Goal: Book appointment/travel/reservation

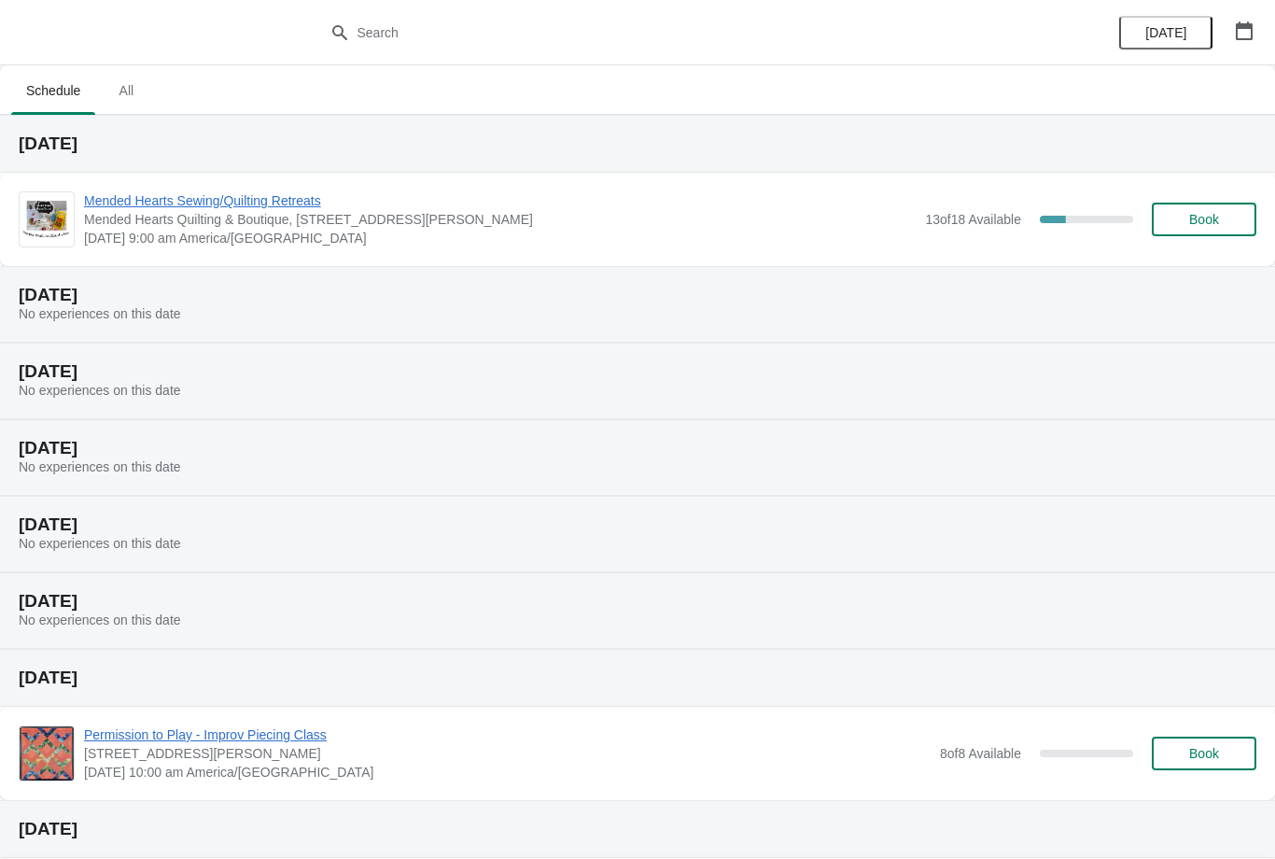
click at [129, 100] on span "All" at bounding box center [126, 91] width 47 height 34
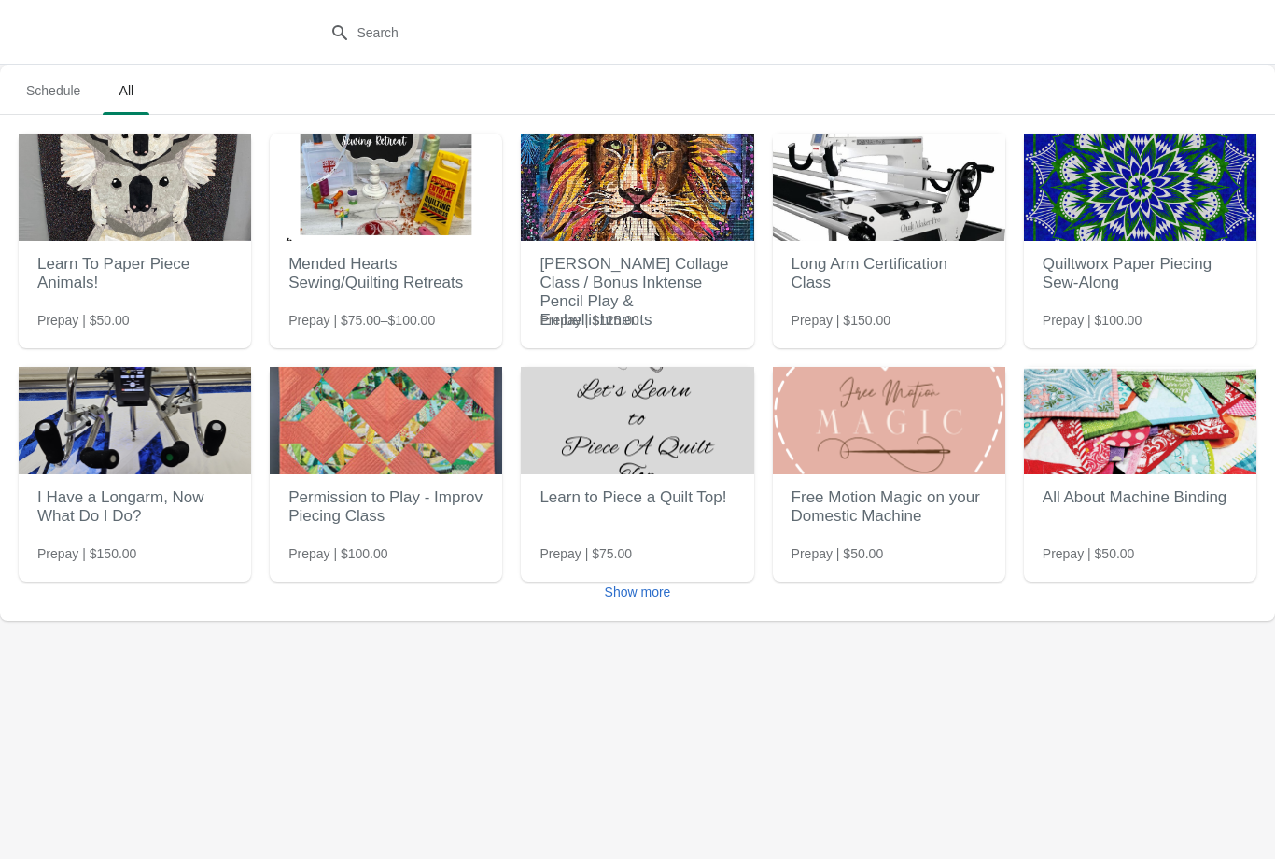
click at [399, 193] on img at bounding box center [386, 187] width 232 height 107
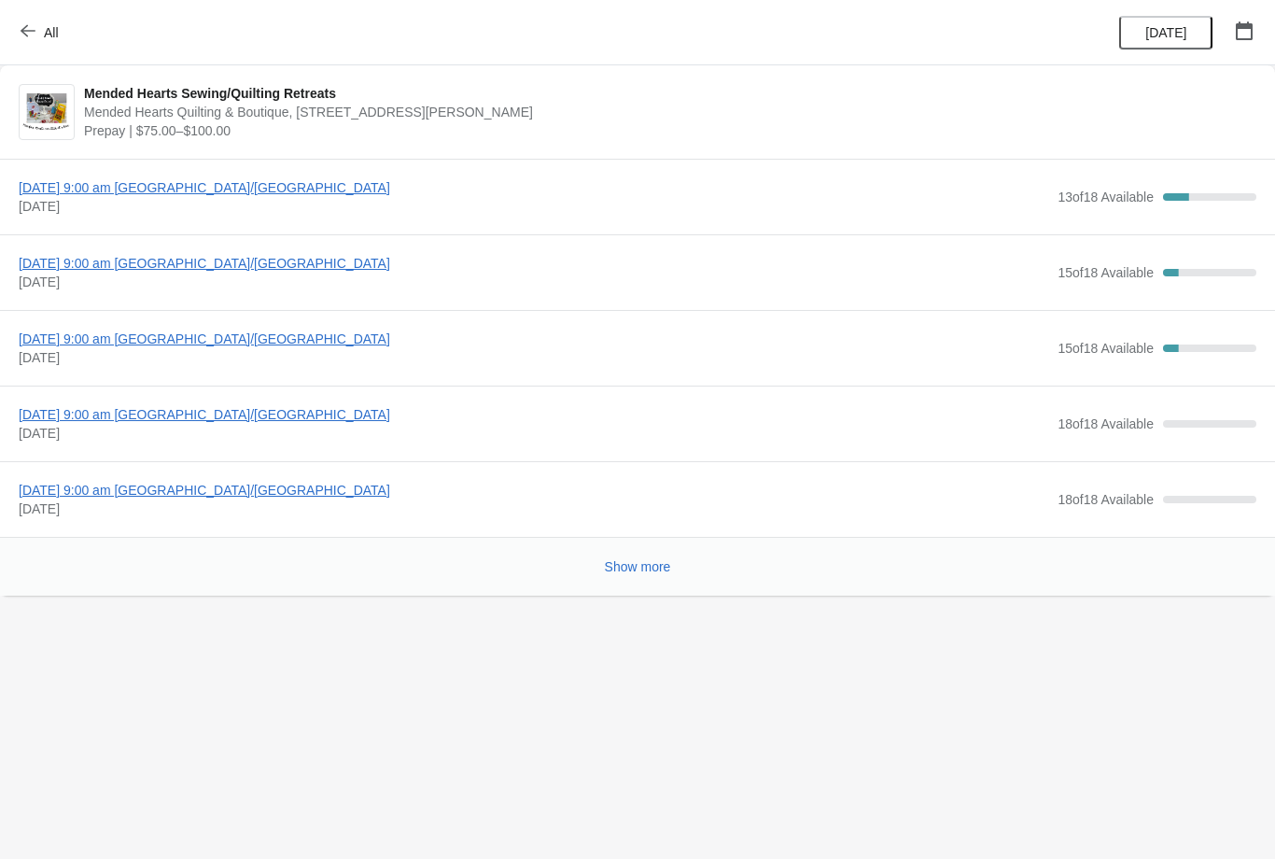
click at [247, 266] on span "[DATE] 9:00 am [GEOGRAPHIC_DATA]/[GEOGRAPHIC_DATA]" at bounding box center [534, 263] width 1030 height 19
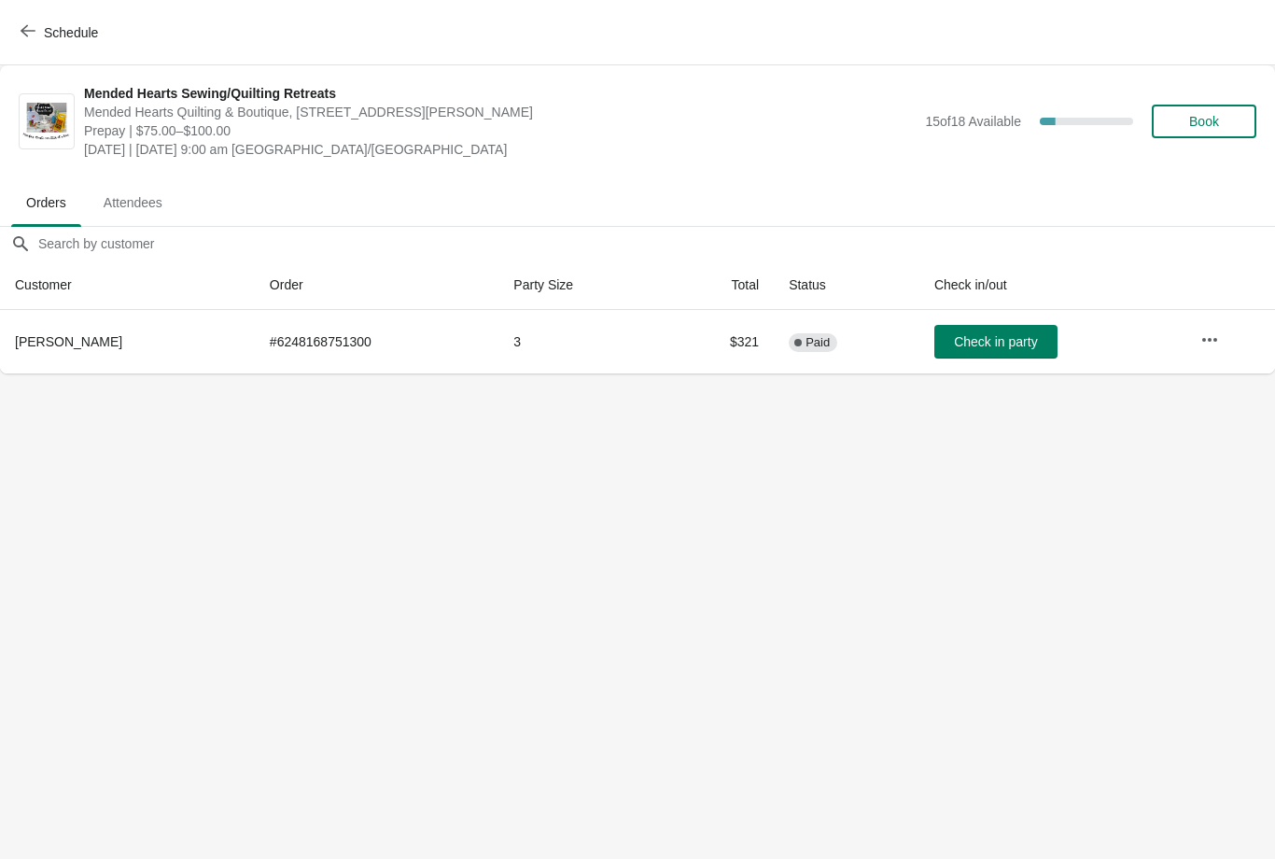
click at [1190, 121] on span "Book" at bounding box center [1204, 121] width 30 height 15
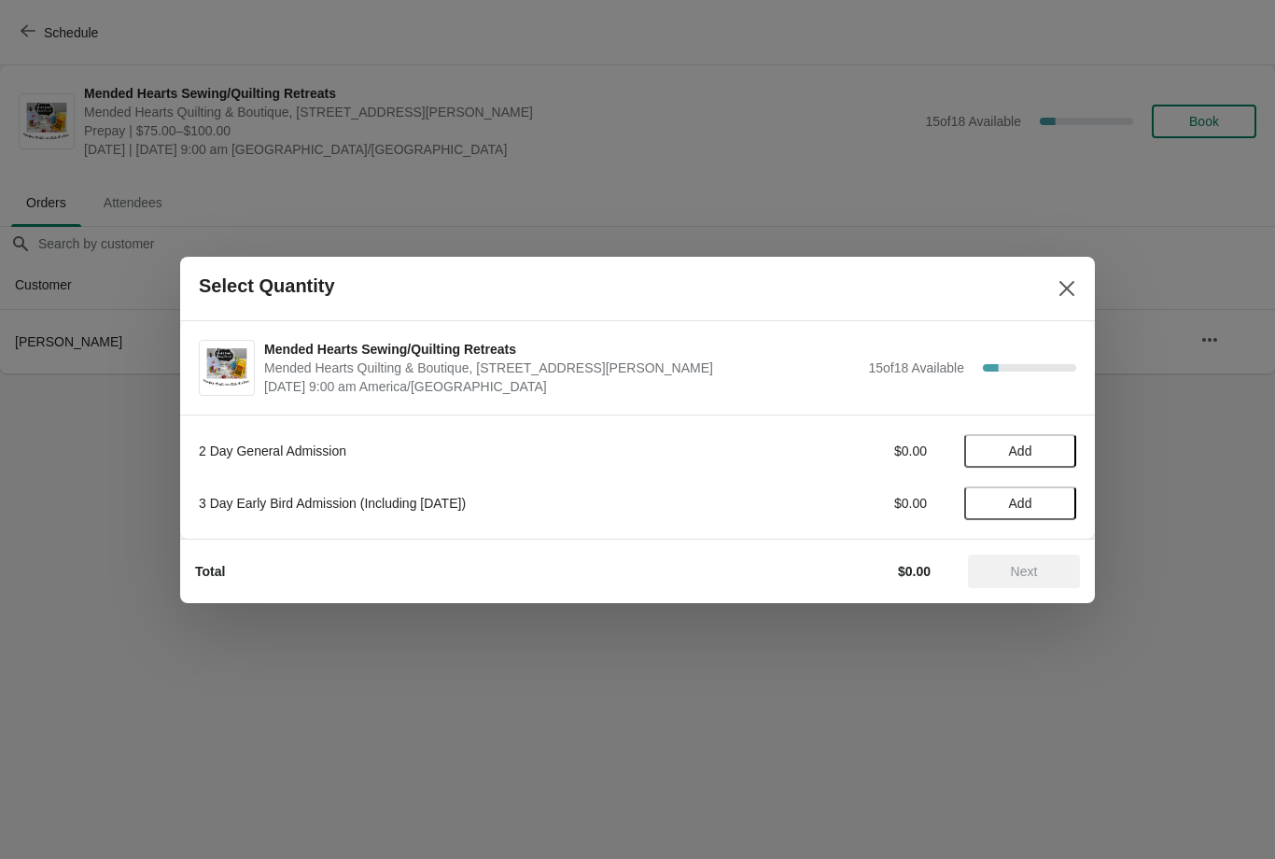
click at [1023, 507] on span "Add" at bounding box center [1020, 503] width 23 height 15
click at [1019, 574] on span "Next" at bounding box center [1024, 571] width 27 height 15
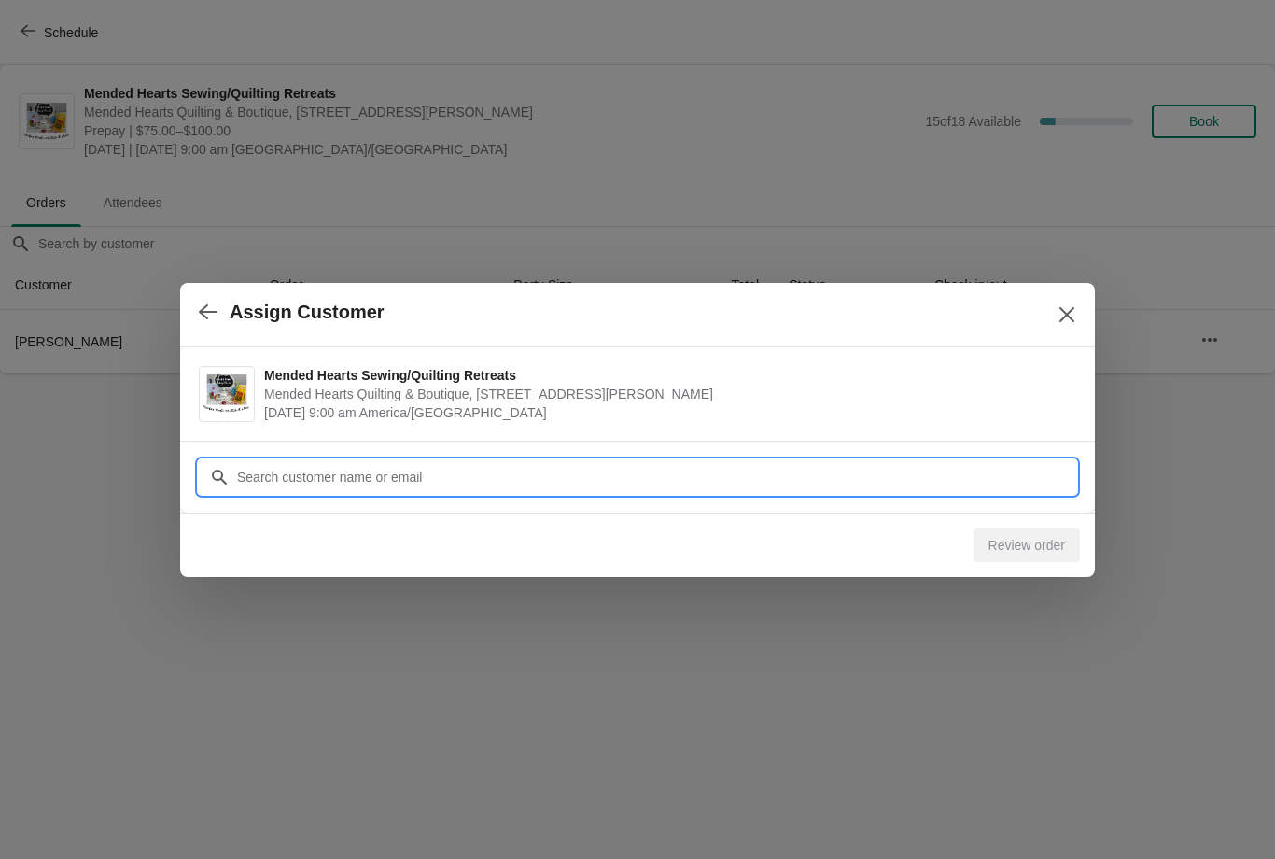
click at [418, 470] on input "Customer" at bounding box center [656, 477] width 840 height 34
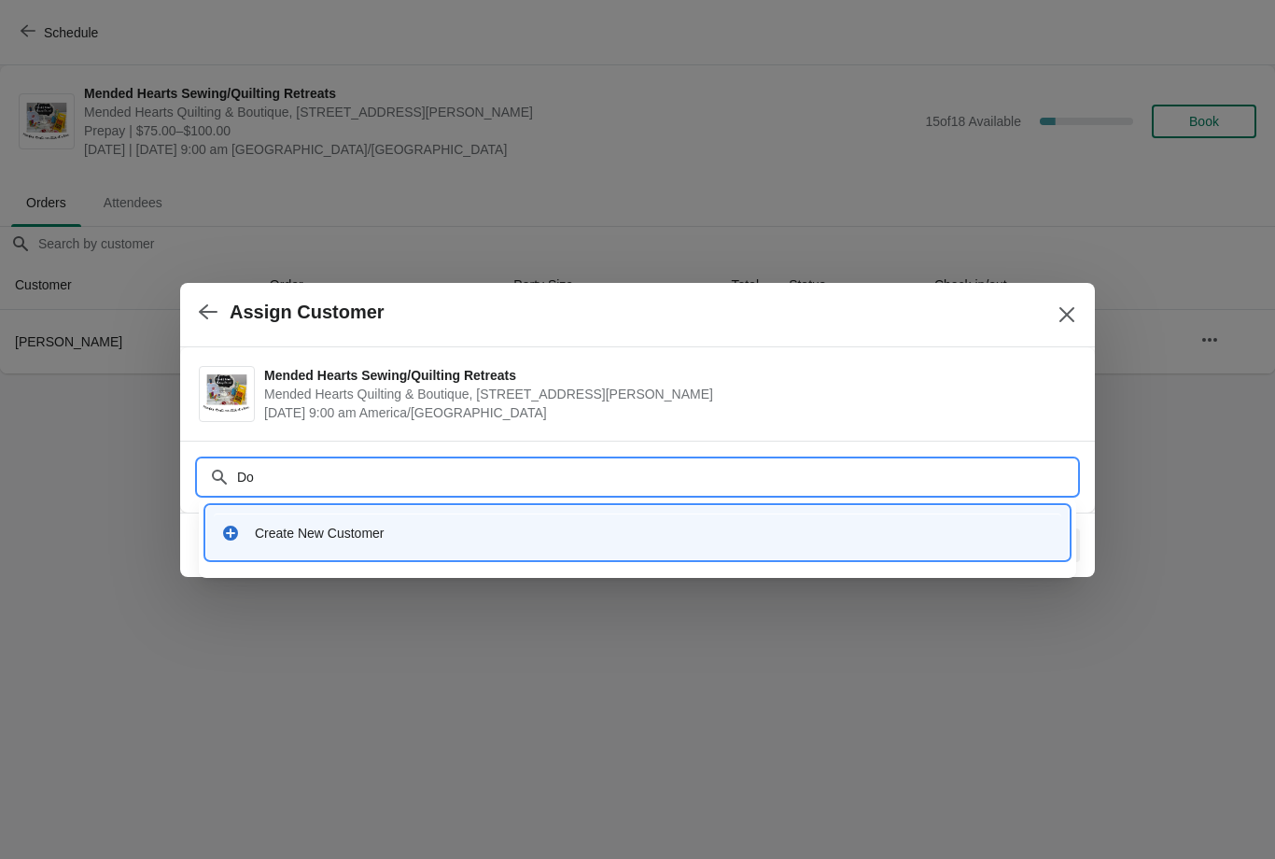
type input "Dor"
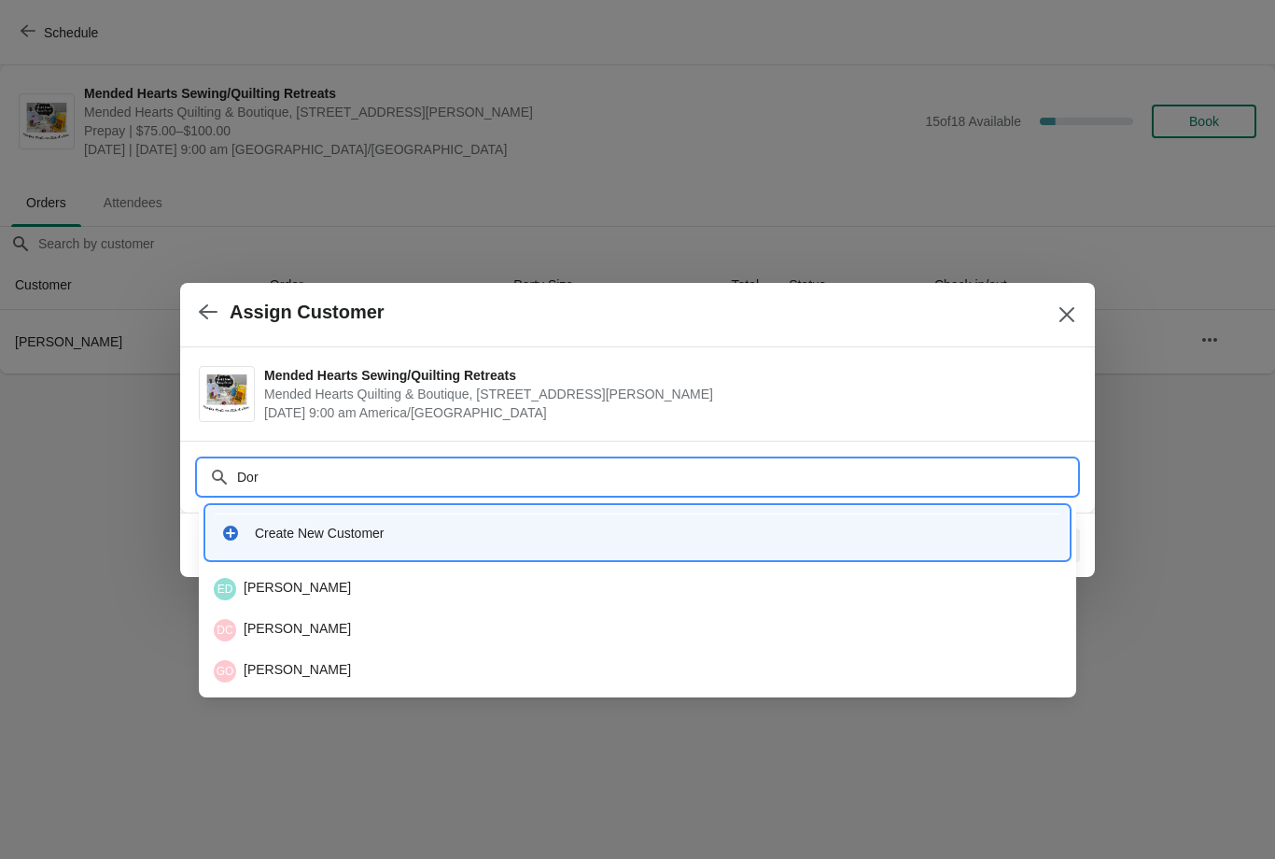
click at [318, 619] on div "DC [PERSON_NAME]" at bounding box center [638, 630] width 848 height 22
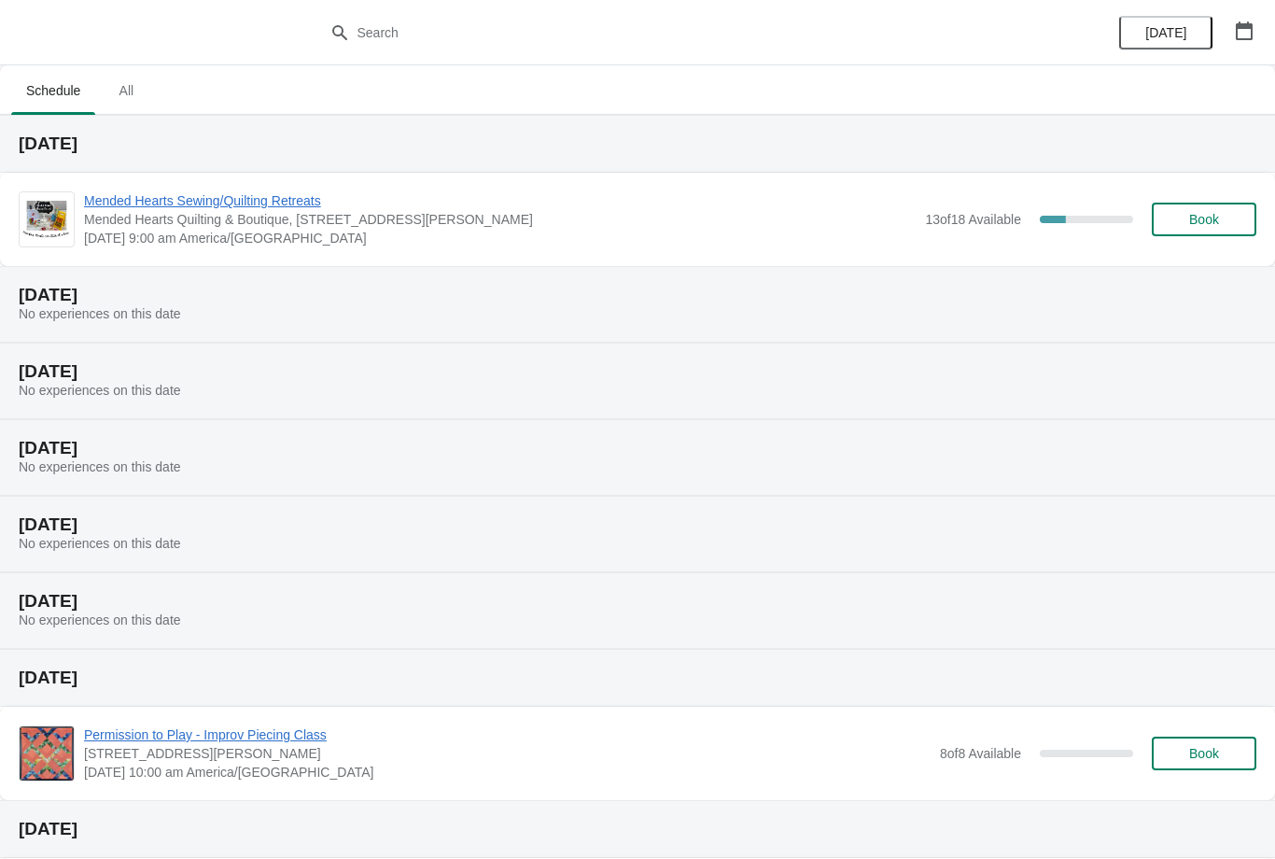
click at [132, 96] on span "All" at bounding box center [126, 91] width 47 height 34
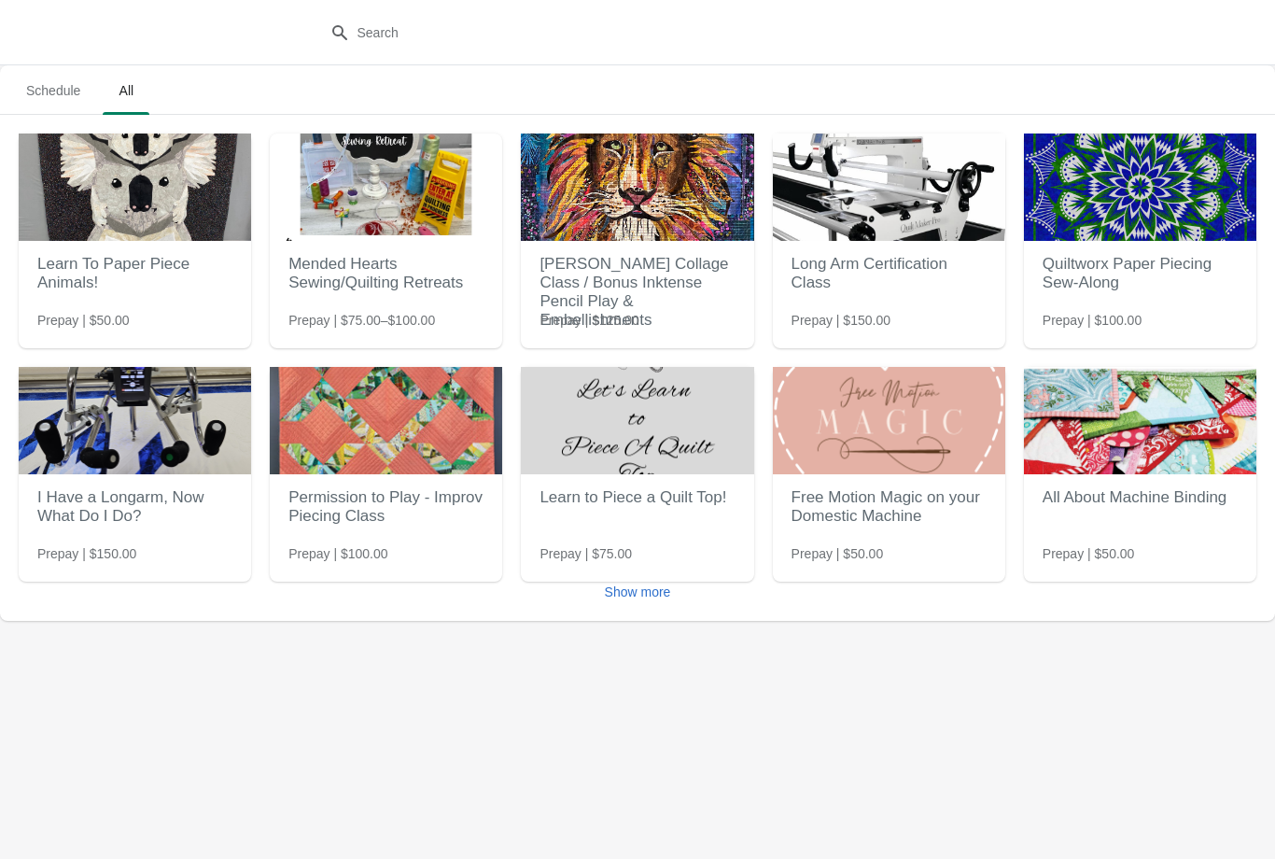
click at [857, 507] on h2 "Free Motion Magic on your Domestic Machine" at bounding box center [889, 507] width 195 height 56
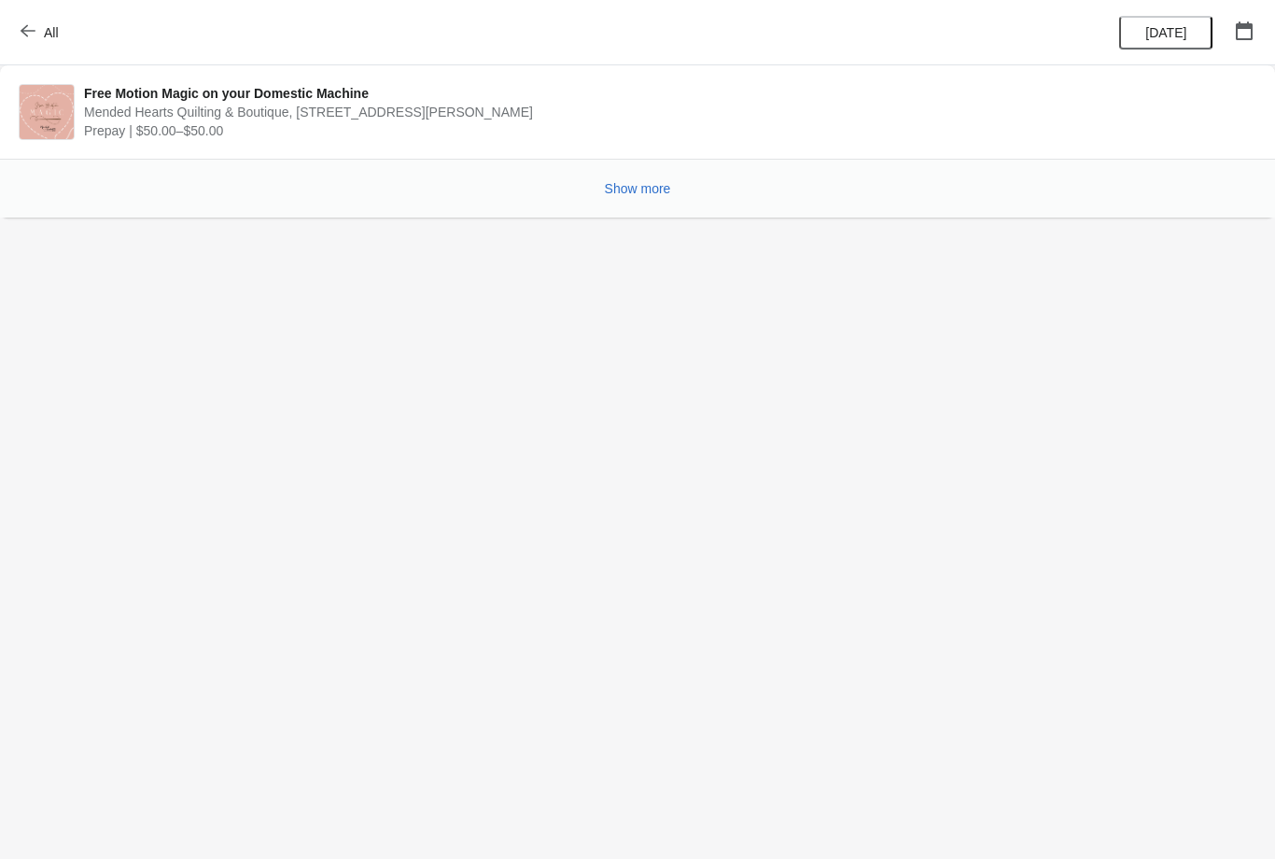
click at [637, 183] on span "Show more" at bounding box center [638, 188] width 66 height 15
click at [217, 124] on span "Prepay | $50.00–$50.00" at bounding box center [665, 130] width 1163 height 19
click at [179, 95] on span "Free Motion Magic on your Domestic Machine" at bounding box center [665, 93] width 1163 height 19
click at [138, 98] on span "Free Motion Magic on your Domestic Machine" at bounding box center [665, 93] width 1163 height 19
click at [86, 132] on span "Prepay | $50.00–$50.00" at bounding box center [665, 130] width 1163 height 19
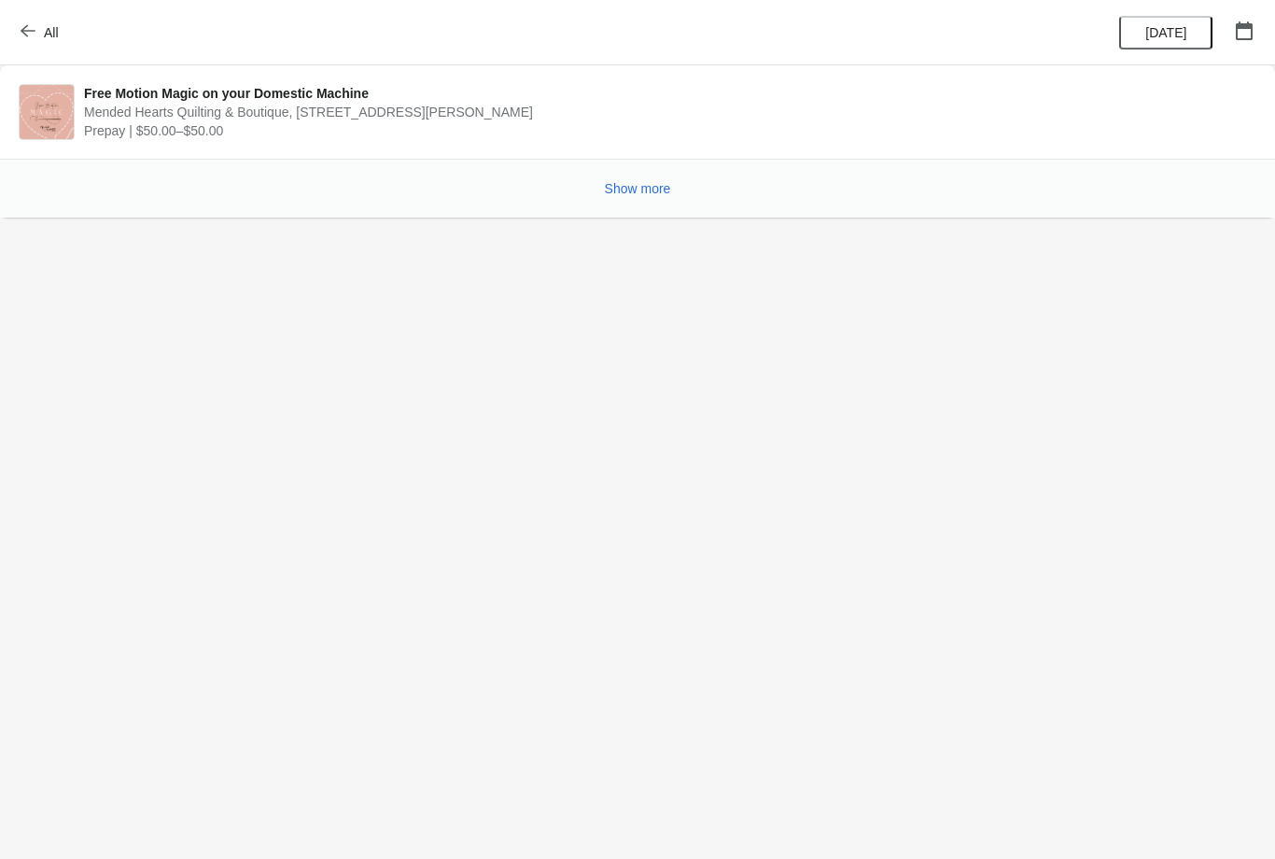
click at [213, 121] on span "Prepay | $50.00–$50.00" at bounding box center [665, 130] width 1163 height 19
click at [171, 96] on span "Free Motion Magic on your Domestic Machine" at bounding box center [665, 93] width 1163 height 19
click at [134, 91] on span "Free Motion Magic on your Domestic Machine" at bounding box center [665, 93] width 1163 height 19
click at [138, 88] on span "Free Motion Magic on your Domestic Machine" at bounding box center [665, 93] width 1163 height 19
click at [160, 87] on span "Free Motion Magic on your Domestic Machine" at bounding box center [665, 93] width 1163 height 19
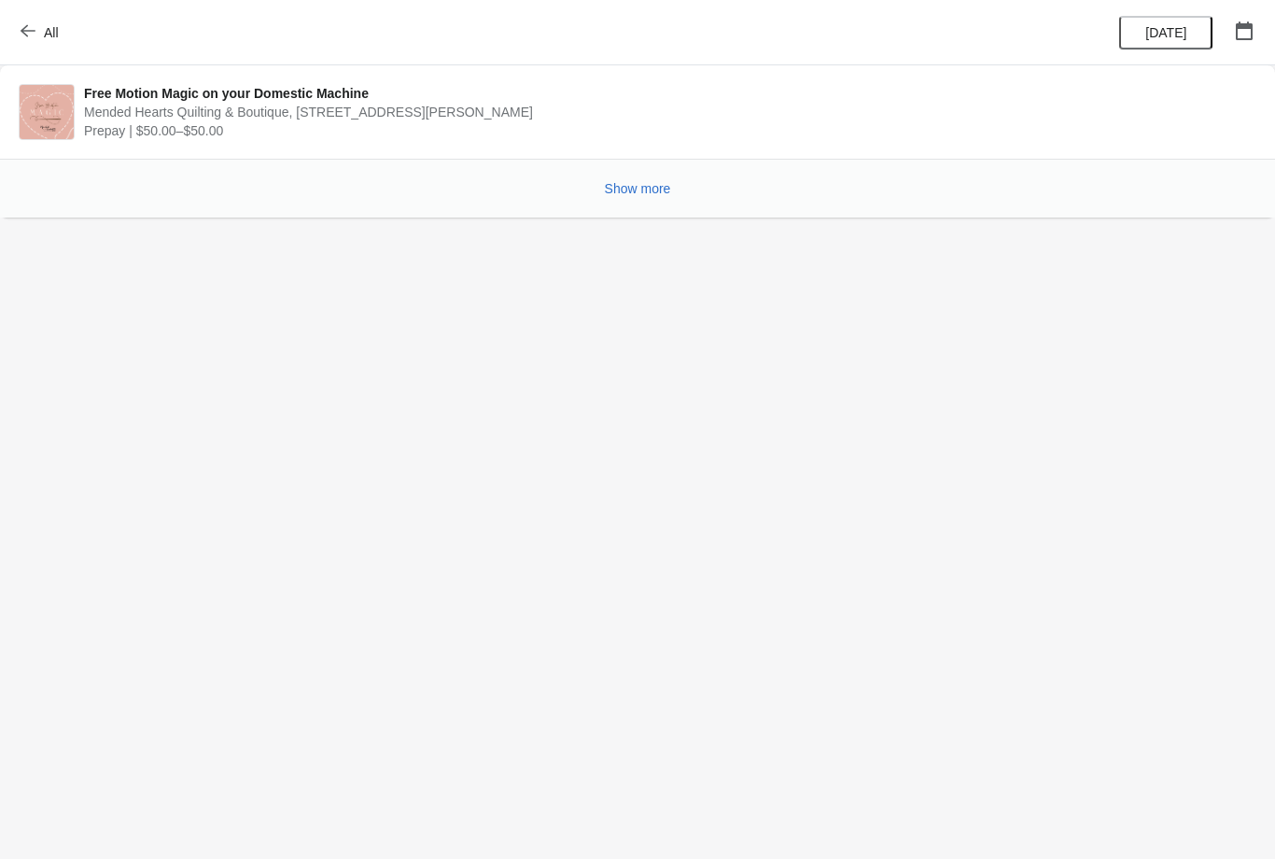
click at [628, 192] on span "Show more" at bounding box center [638, 188] width 66 height 15
click at [636, 179] on button "Show more" at bounding box center [638, 189] width 81 height 34
click at [39, 29] on span "All" at bounding box center [41, 32] width 35 height 18
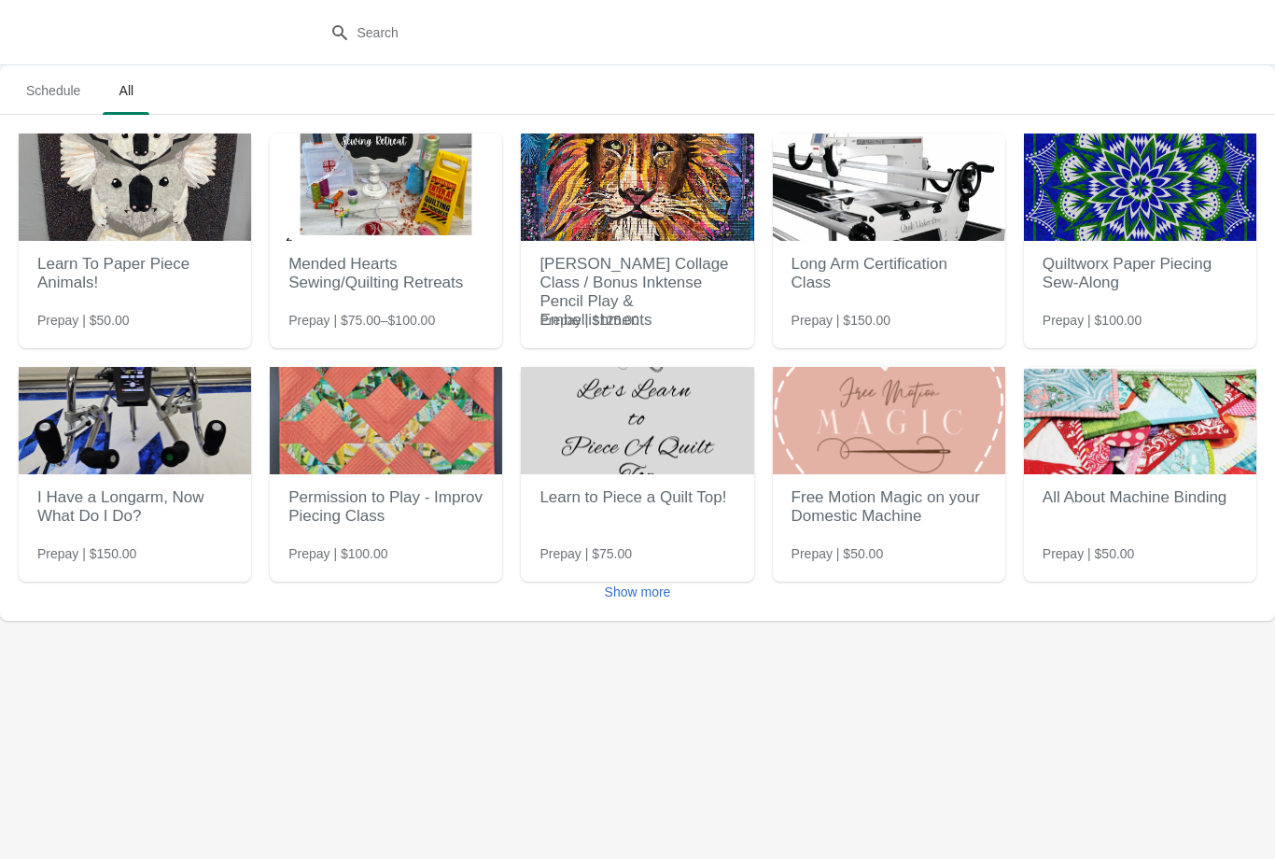
click at [858, 497] on h2 "Free Motion Magic on your Domestic Machine" at bounding box center [889, 507] width 195 height 56
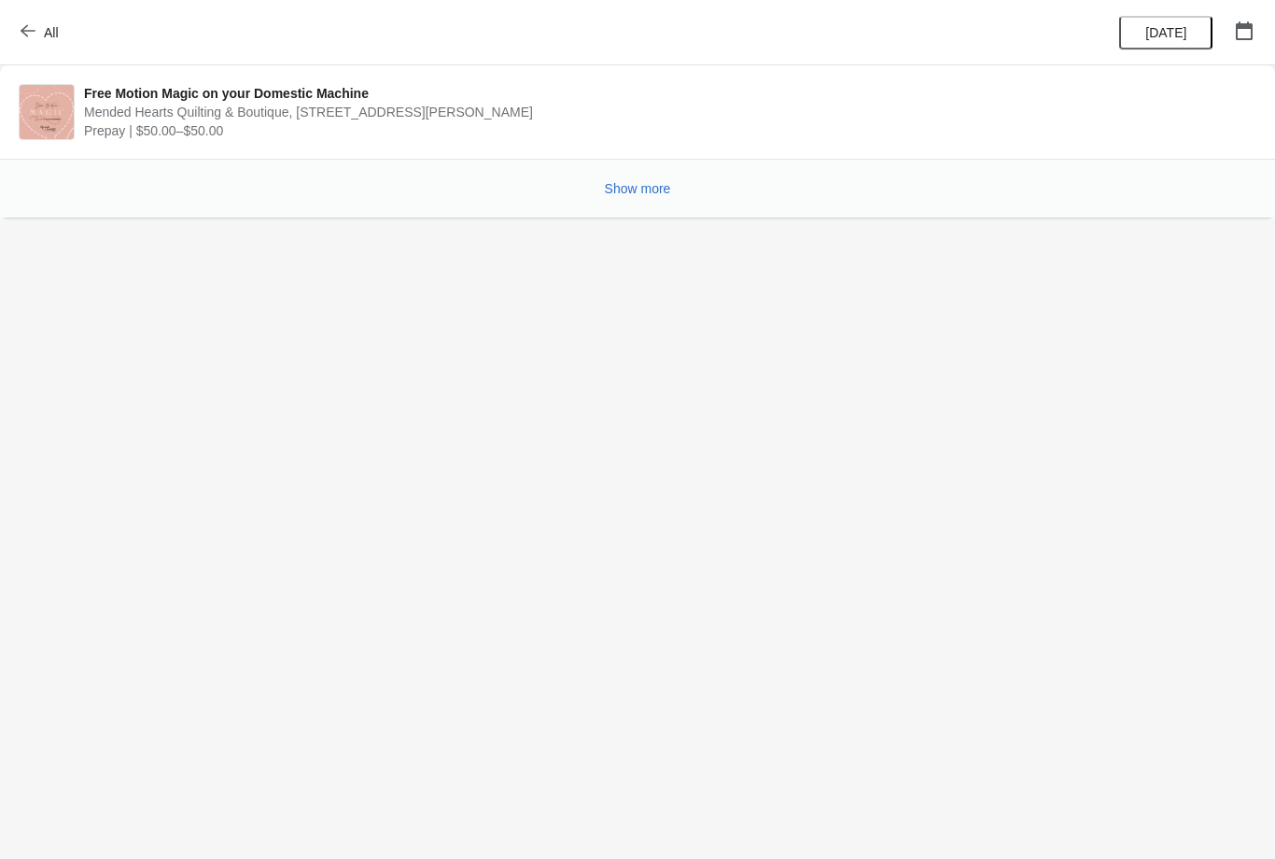
click at [629, 188] on span "Show more" at bounding box center [638, 188] width 66 height 15
click at [209, 97] on span "Free Motion Magic on your Domestic Machine" at bounding box center [665, 93] width 1163 height 19
click at [161, 102] on span "Free Motion Magic on your Domestic Machine" at bounding box center [665, 93] width 1163 height 19
click at [162, 104] on span "Mended Hearts Quilting & Boutique, [STREET_ADDRESS][PERSON_NAME]" at bounding box center [665, 112] width 1163 height 19
click at [1156, 26] on span "[DATE]" at bounding box center [1166, 32] width 41 height 15
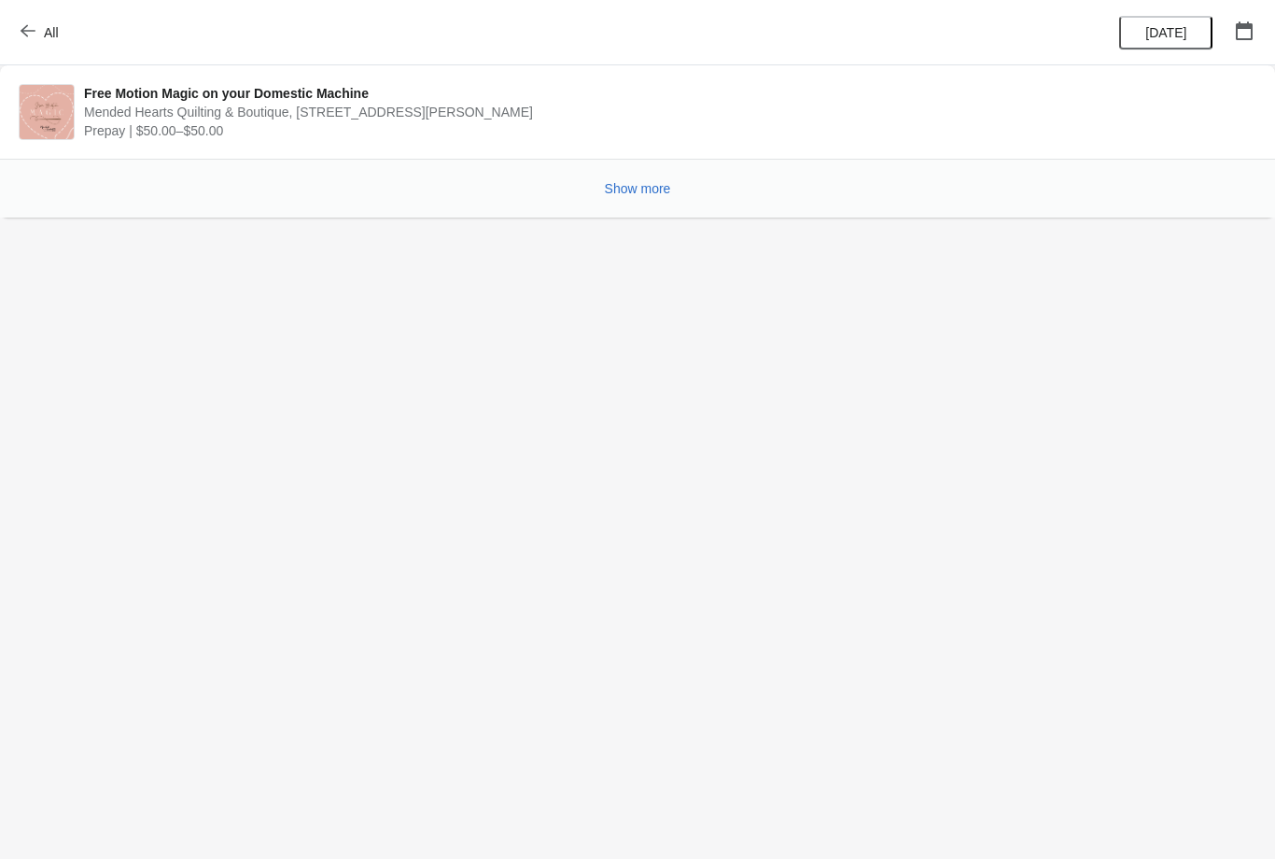
click at [641, 186] on span "Show more" at bounding box center [638, 188] width 66 height 15
click at [634, 190] on span "Show more" at bounding box center [638, 188] width 66 height 15
click at [72, 105] on img at bounding box center [47, 112] width 54 height 54
click at [69, 109] on img at bounding box center [47, 112] width 54 height 54
click at [60, 30] on button "All" at bounding box center [41, 33] width 64 height 34
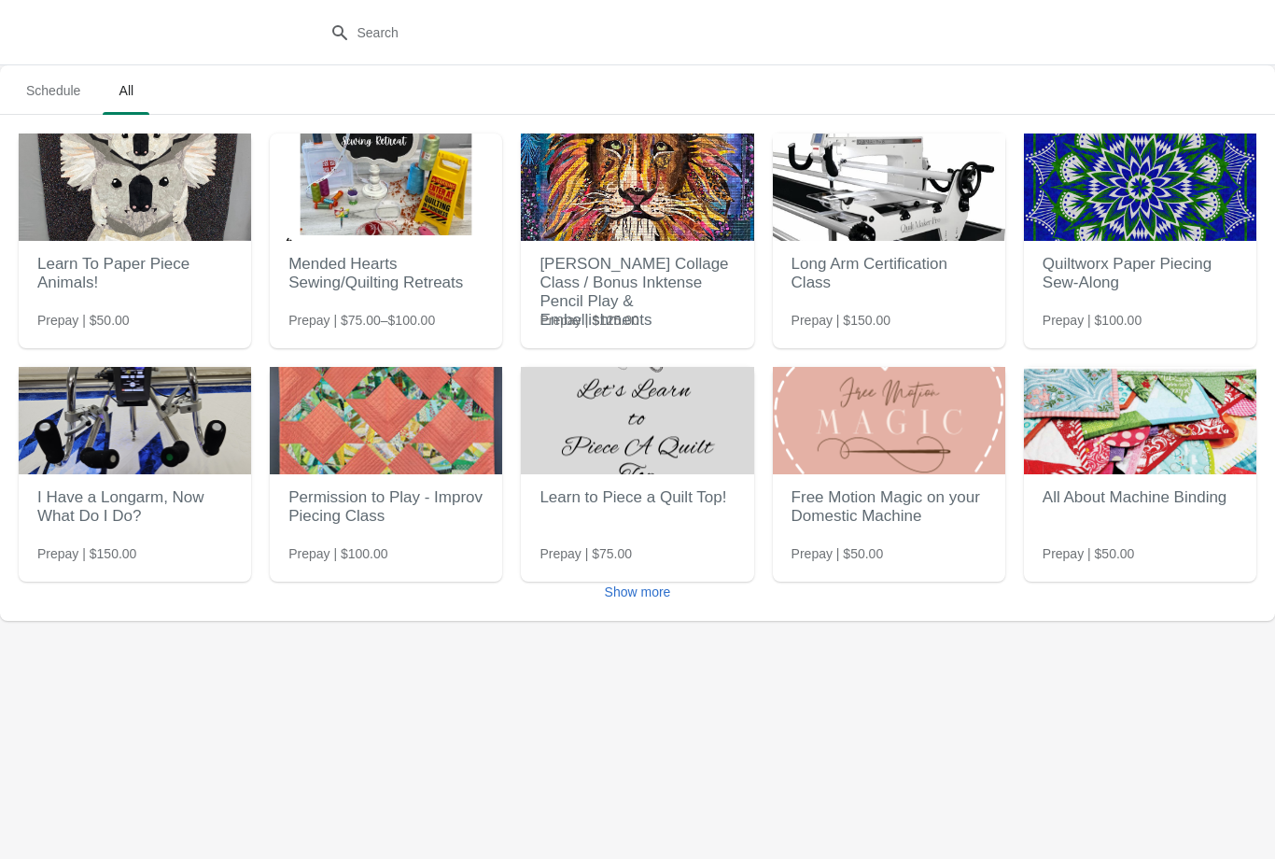
click at [54, 95] on span "Schedule" at bounding box center [53, 91] width 84 height 34
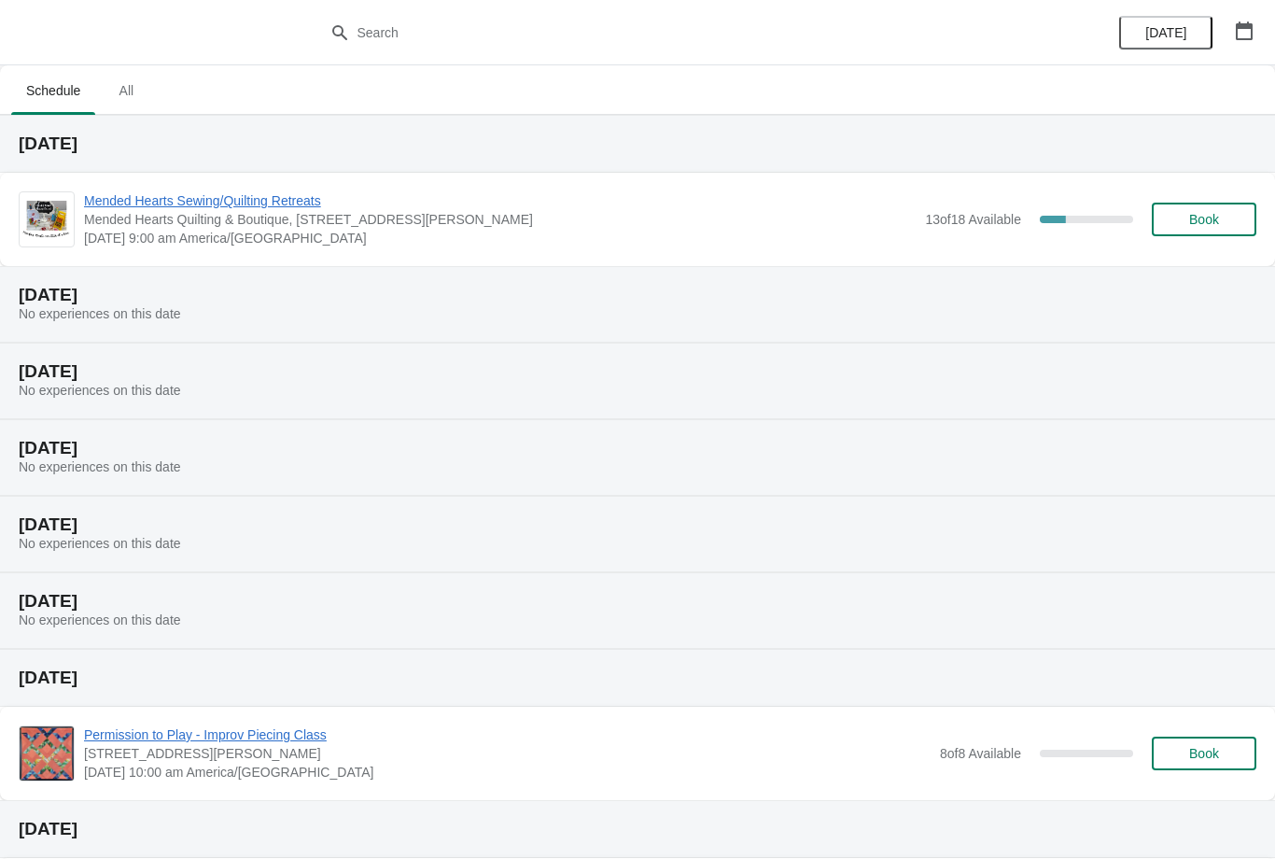
click at [120, 86] on span "All" at bounding box center [126, 91] width 47 height 34
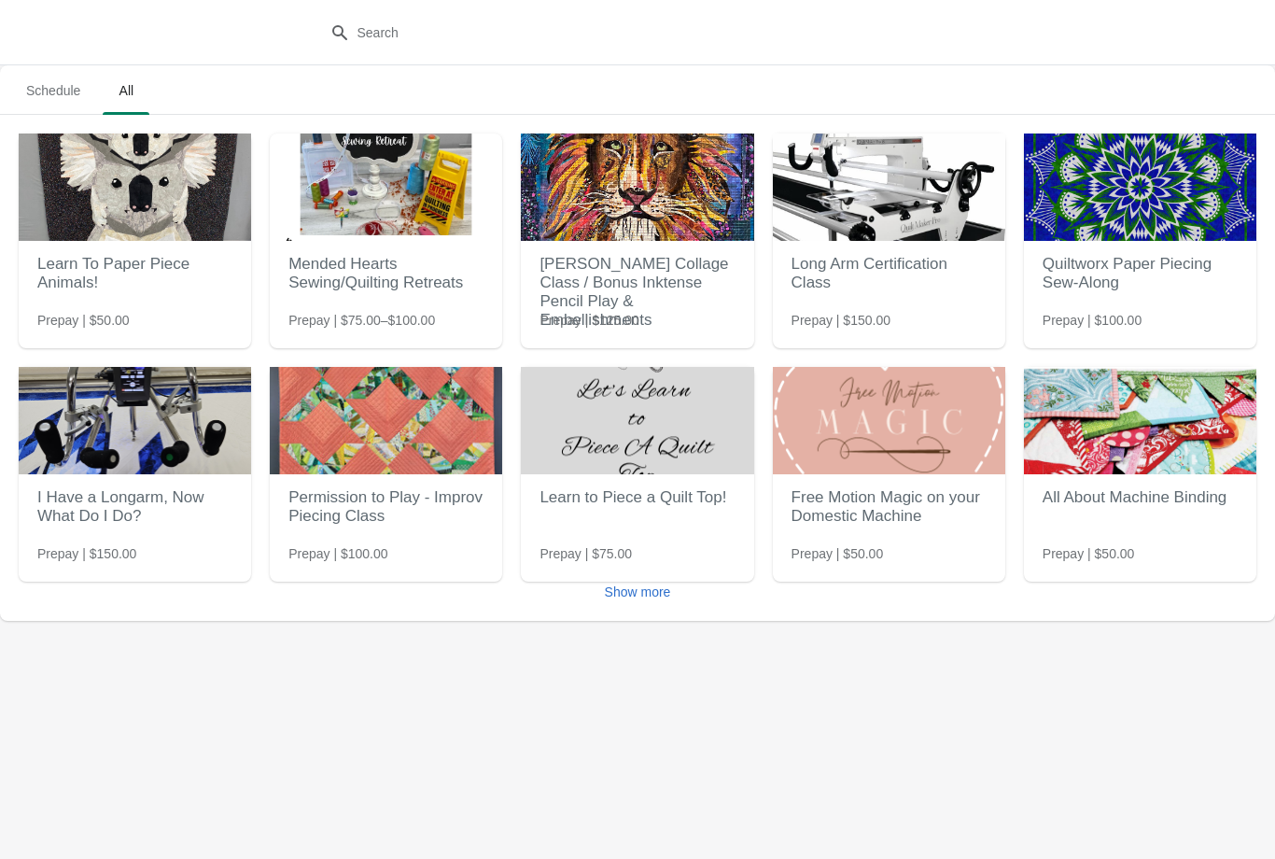
click at [63, 90] on span "Schedule" at bounding box center [53, 91] width 84 height 34
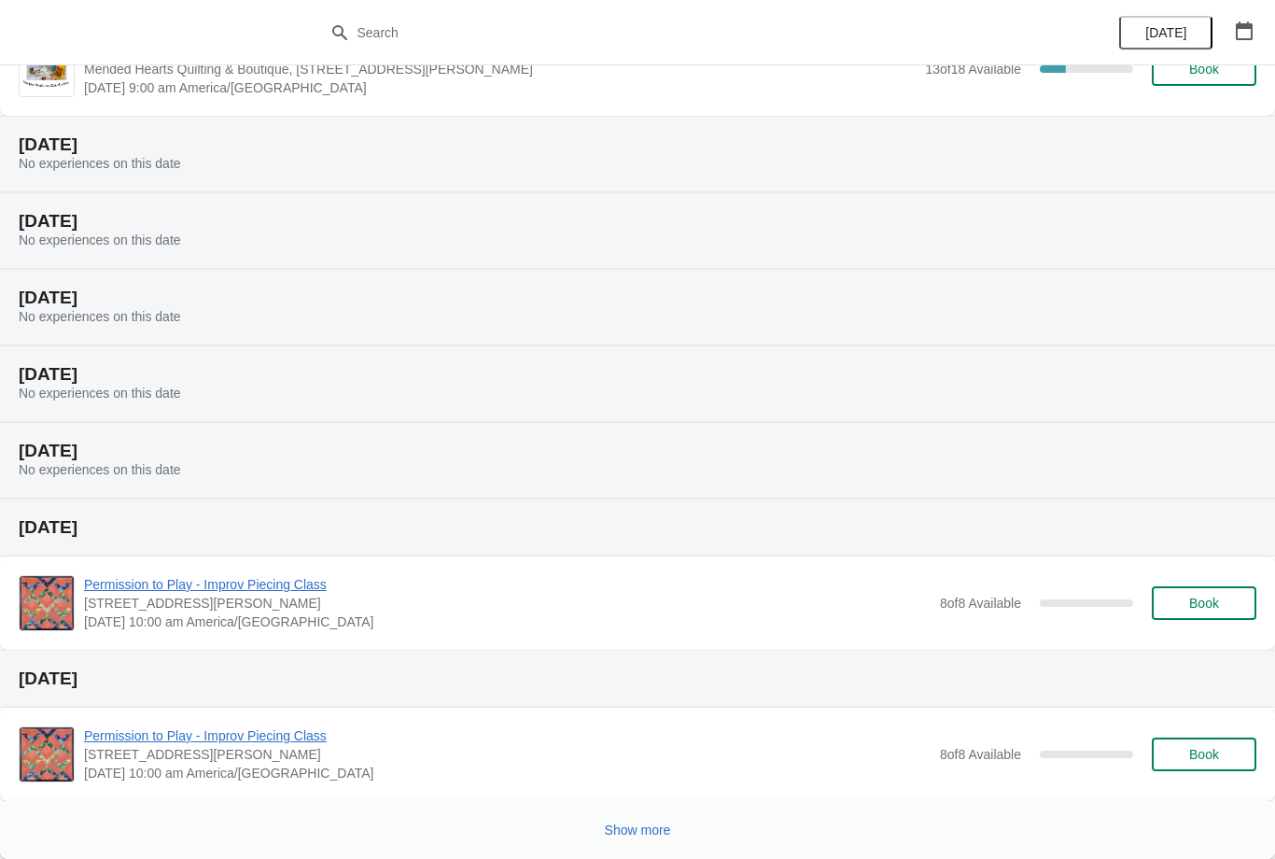
scroll to position [150, 0]
click at [646, 814] on button "Show more" at bounding box center [638, 830] width 81 height 34
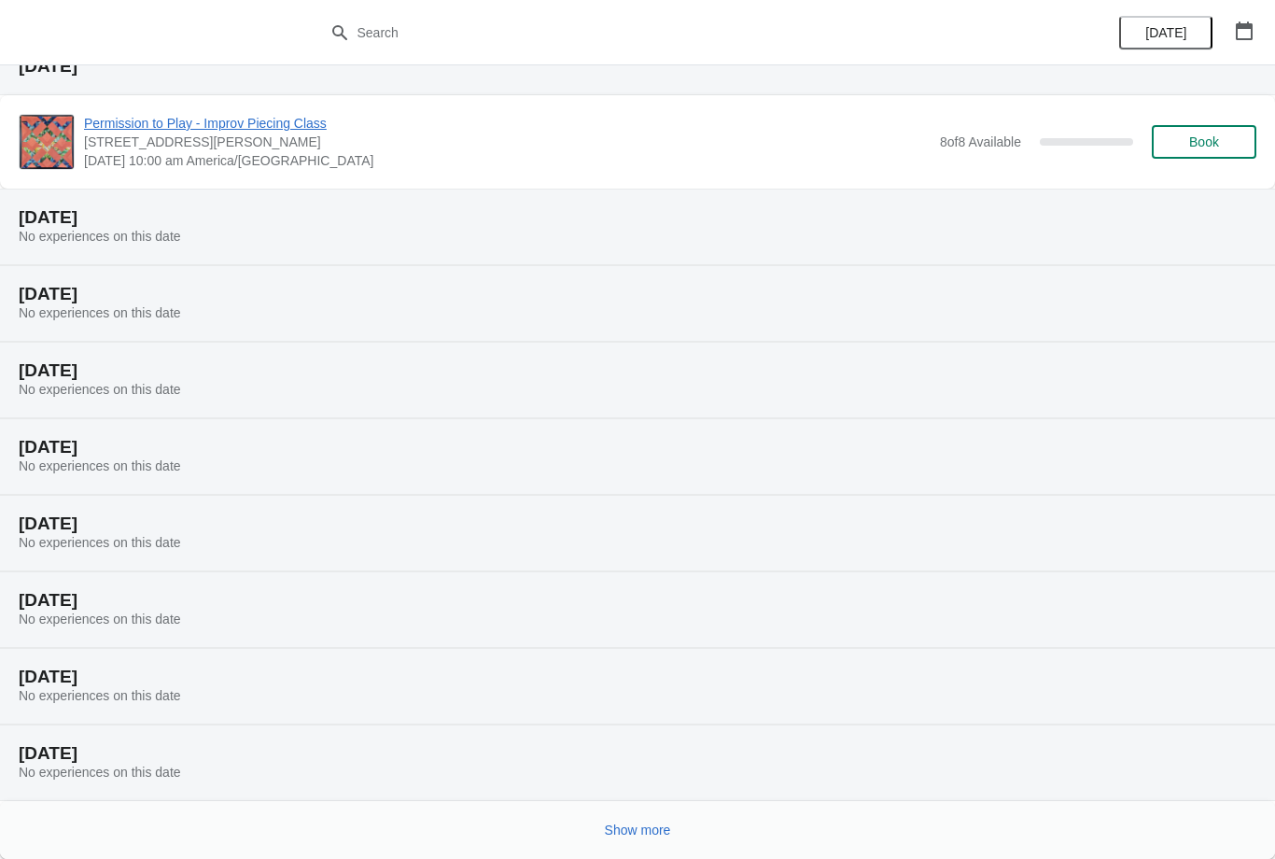
scroll to position [763, 0]
click at [649, 830] on span "Show more" at bounding box center [638, 830] width 66 height 15
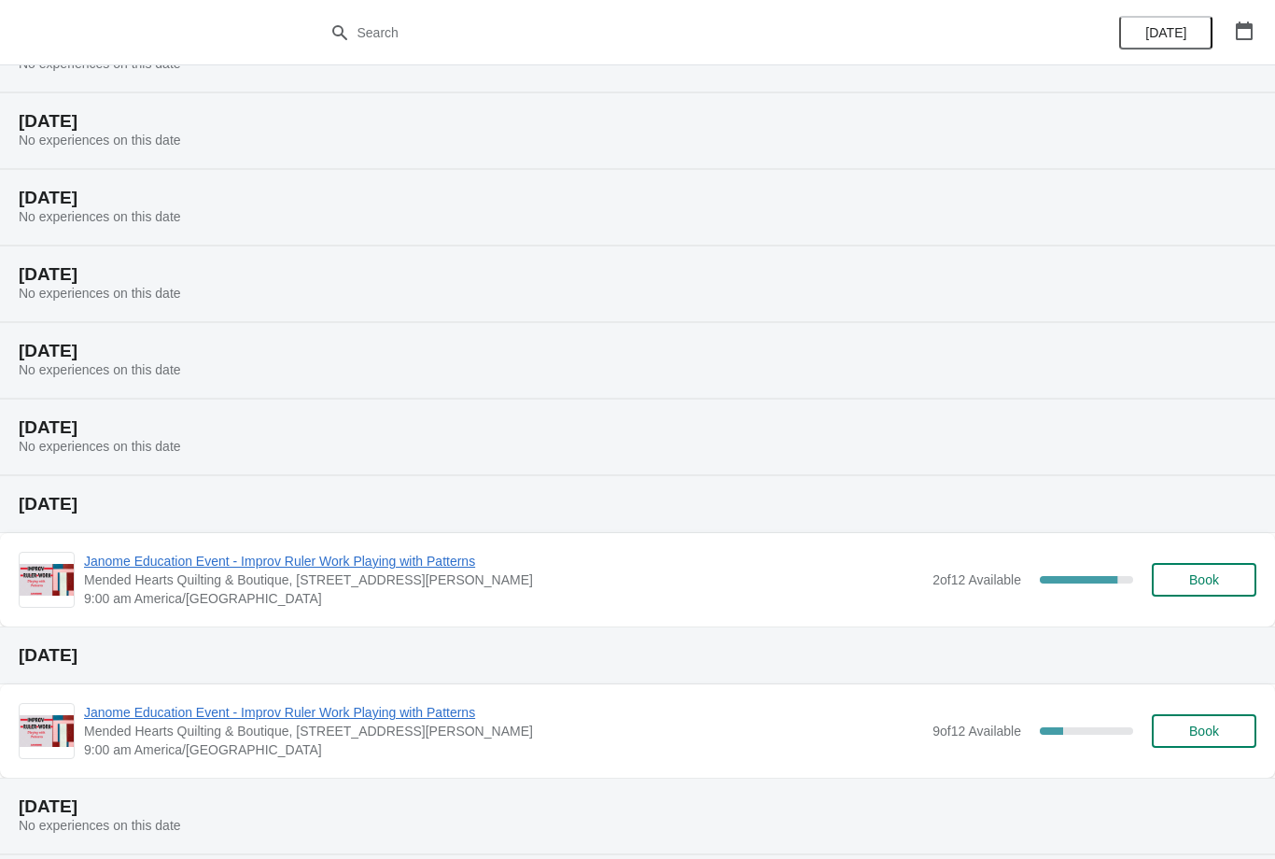
scroll to position [1437, 0]
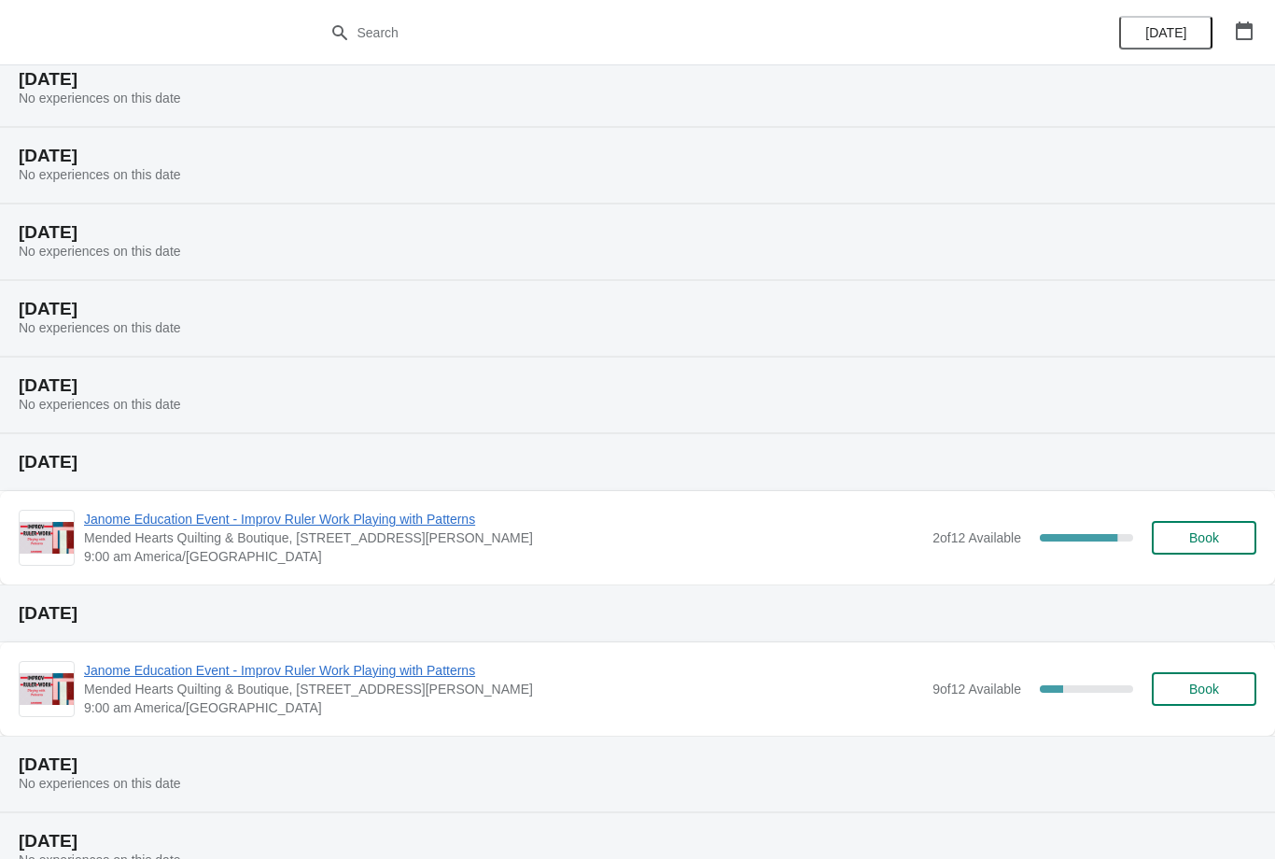
click at [1195, 690] on span "Book" at bounding box center [1204, 689] width 30 height 15
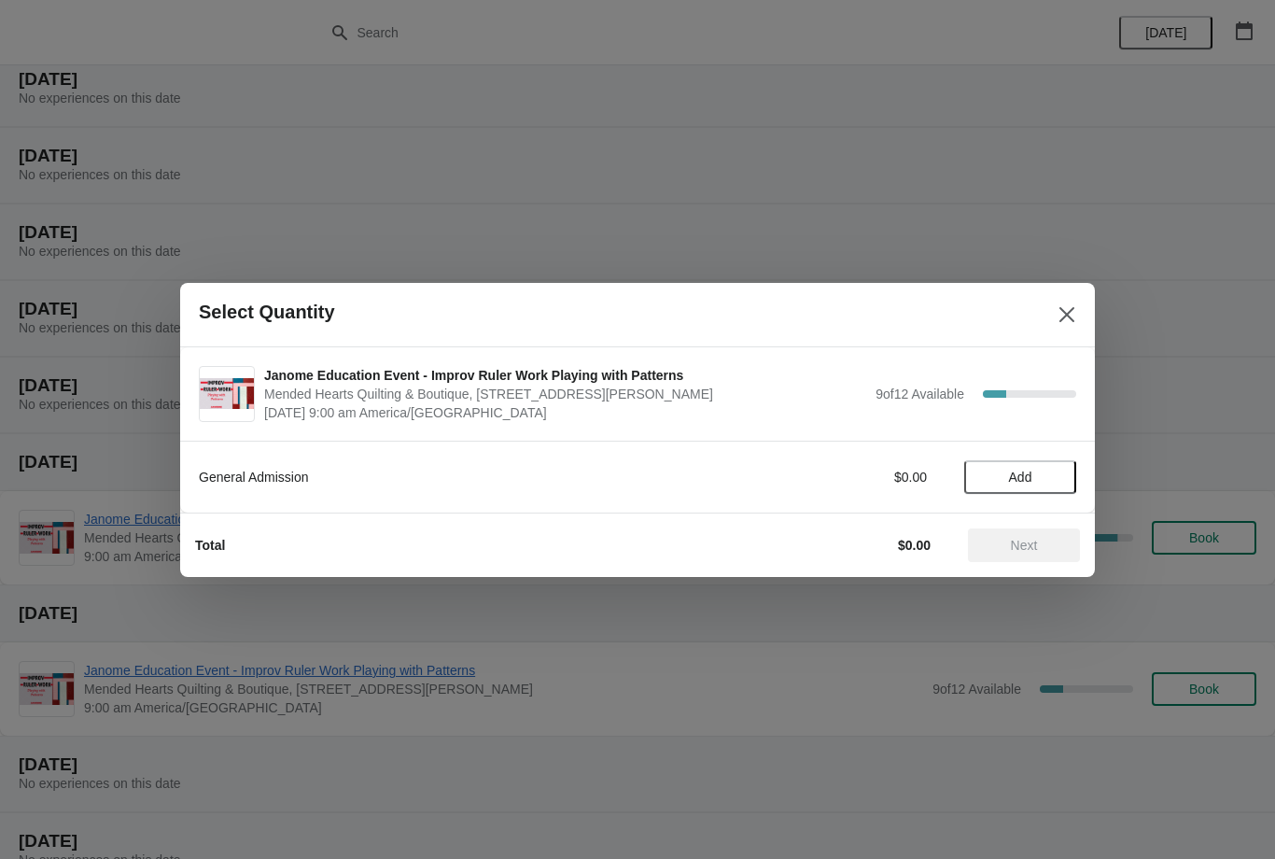
click at [1005, 480] on span "Add" at bounding box center [1020, 477] width 78 height 15
click at [1020, 532] on button "Next" at bounding box center [1024, 545] width 112 height 34
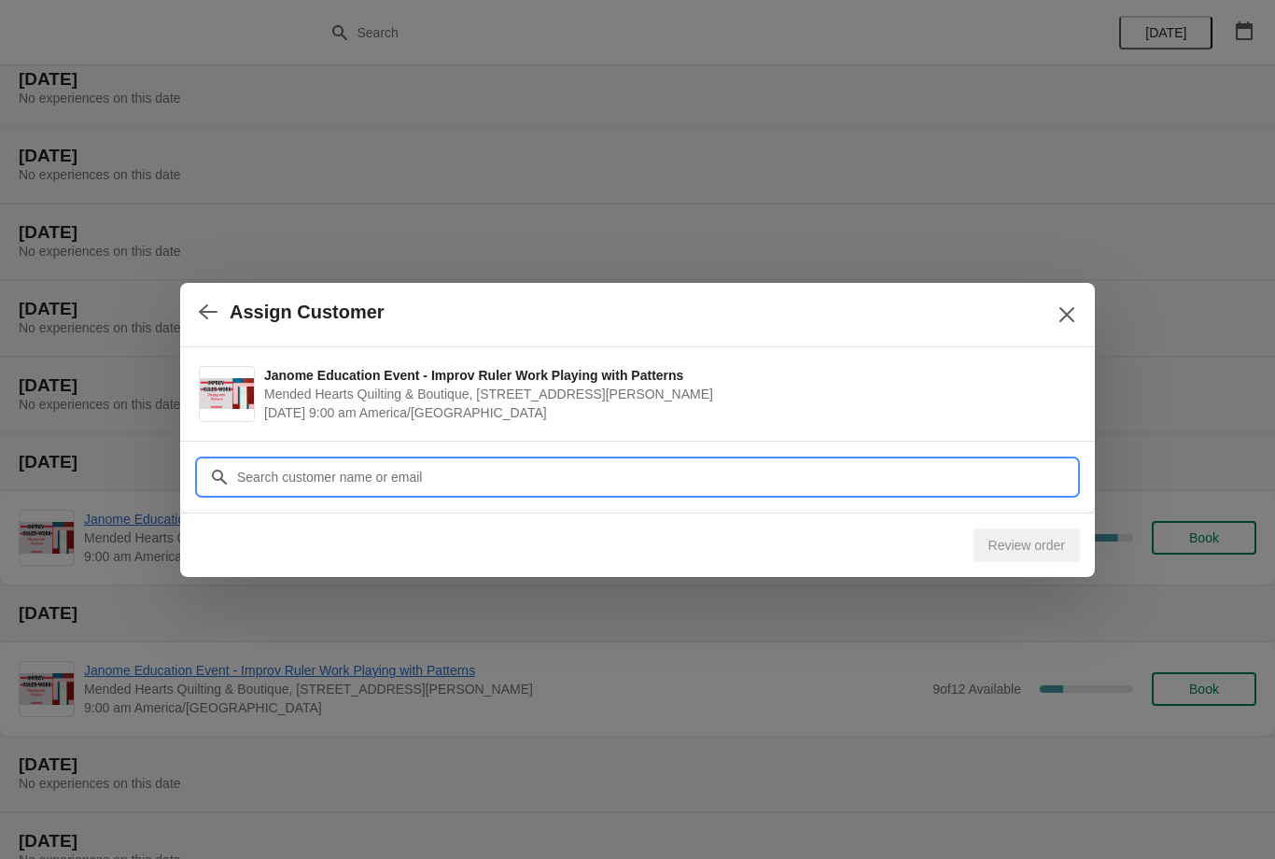
click at [496, 473] on input "Customer" at bounding box center [656, 477] width 840 height 34
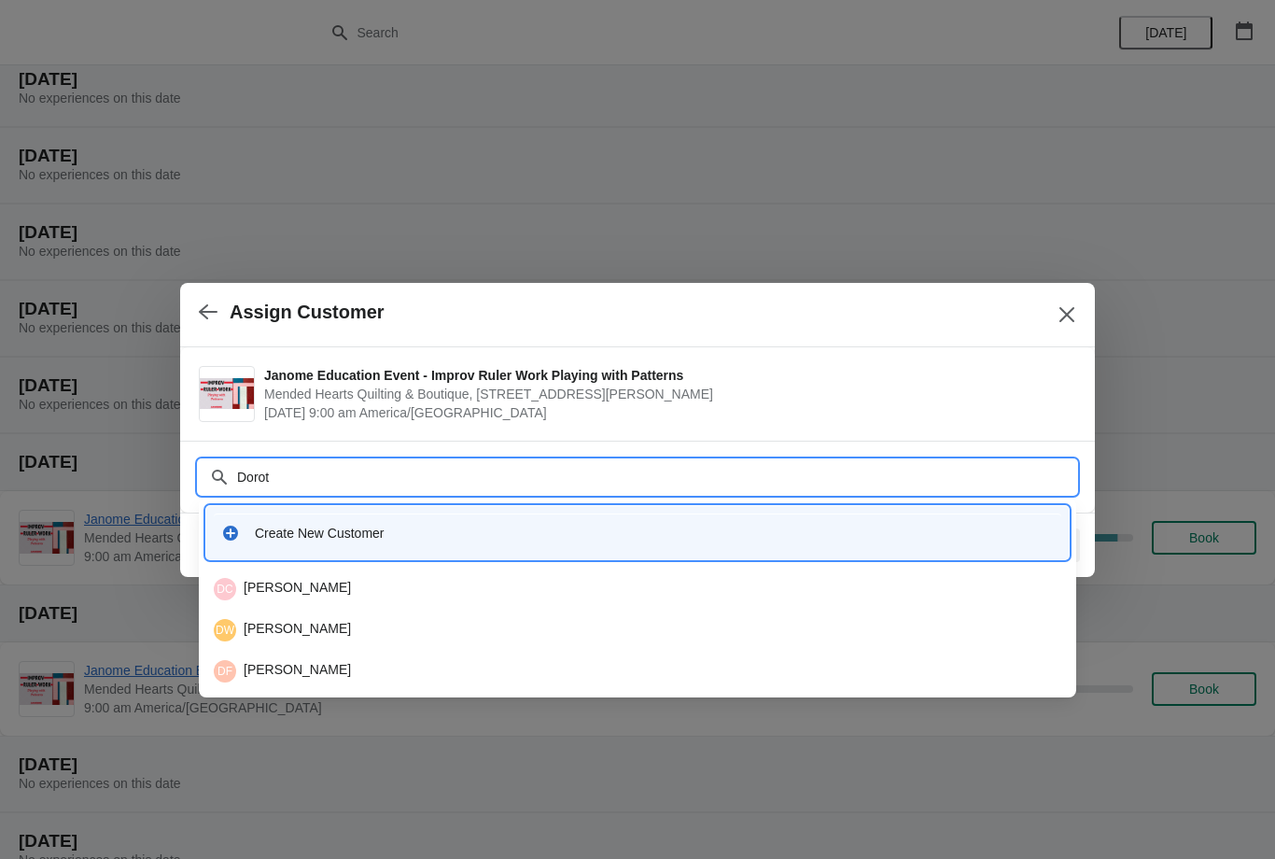
type input "Doroth"
